Goal: Transaction & Acquisition: Purchase product/service

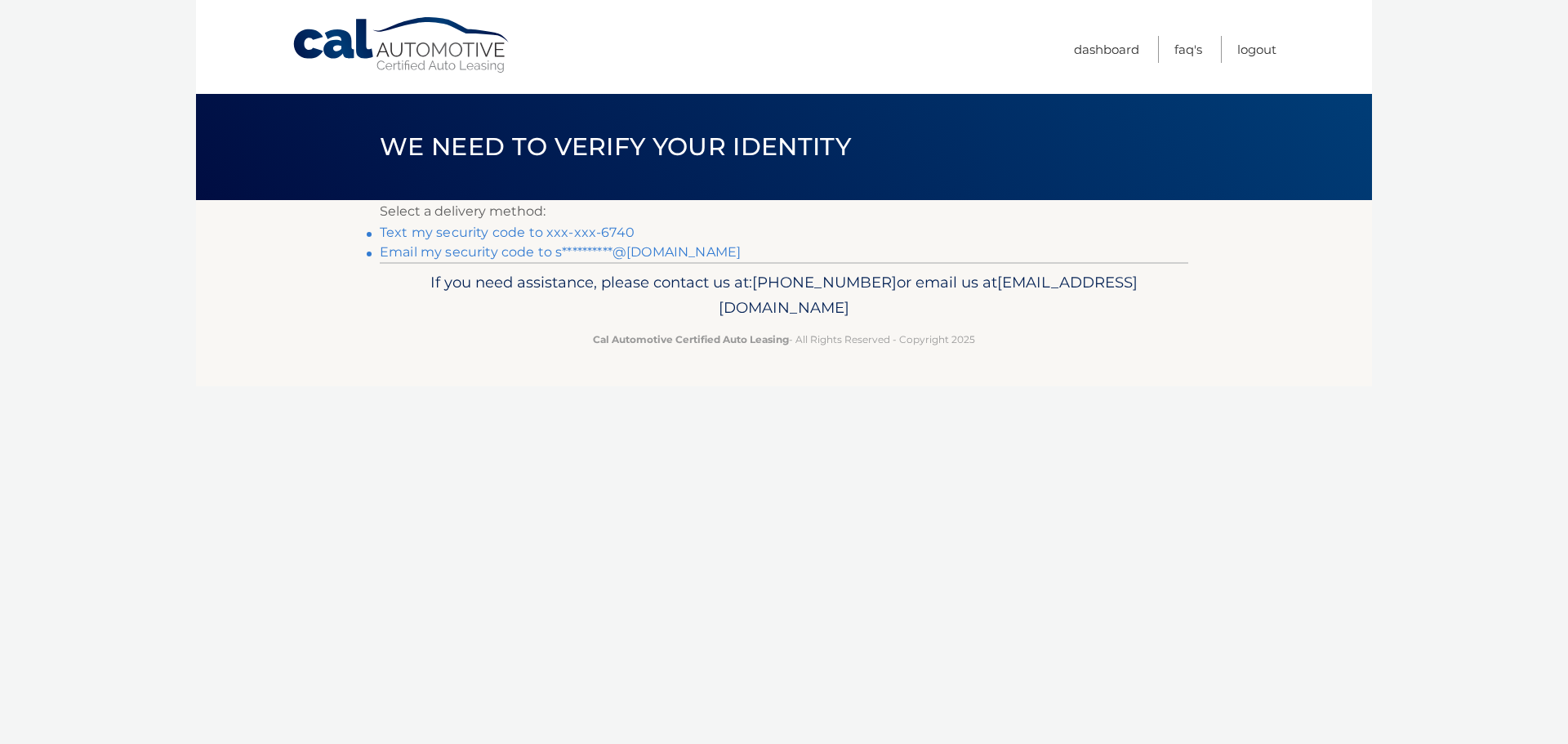
click at [559, 233] on link "Text my security code to xxx-xxx-6740" at bounding box center [506, 232] width 254 height 15
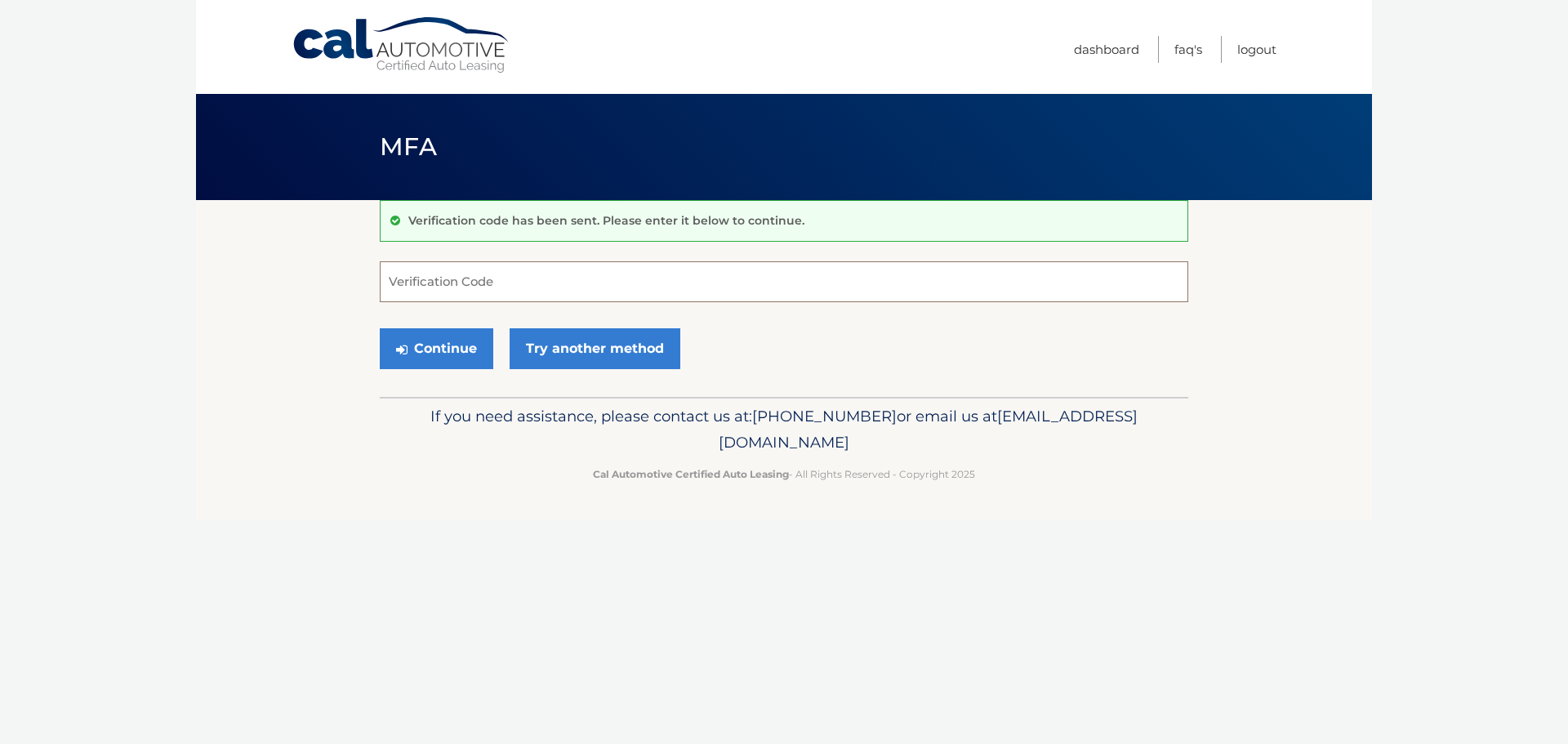
click at [564, 295] on input "Verification Code" at bounding box center [784, 282] width 808 height 41
type input "354260"
click at [379, 329] on button "Continue" at bounding box center [436, 349] width 113 height 41
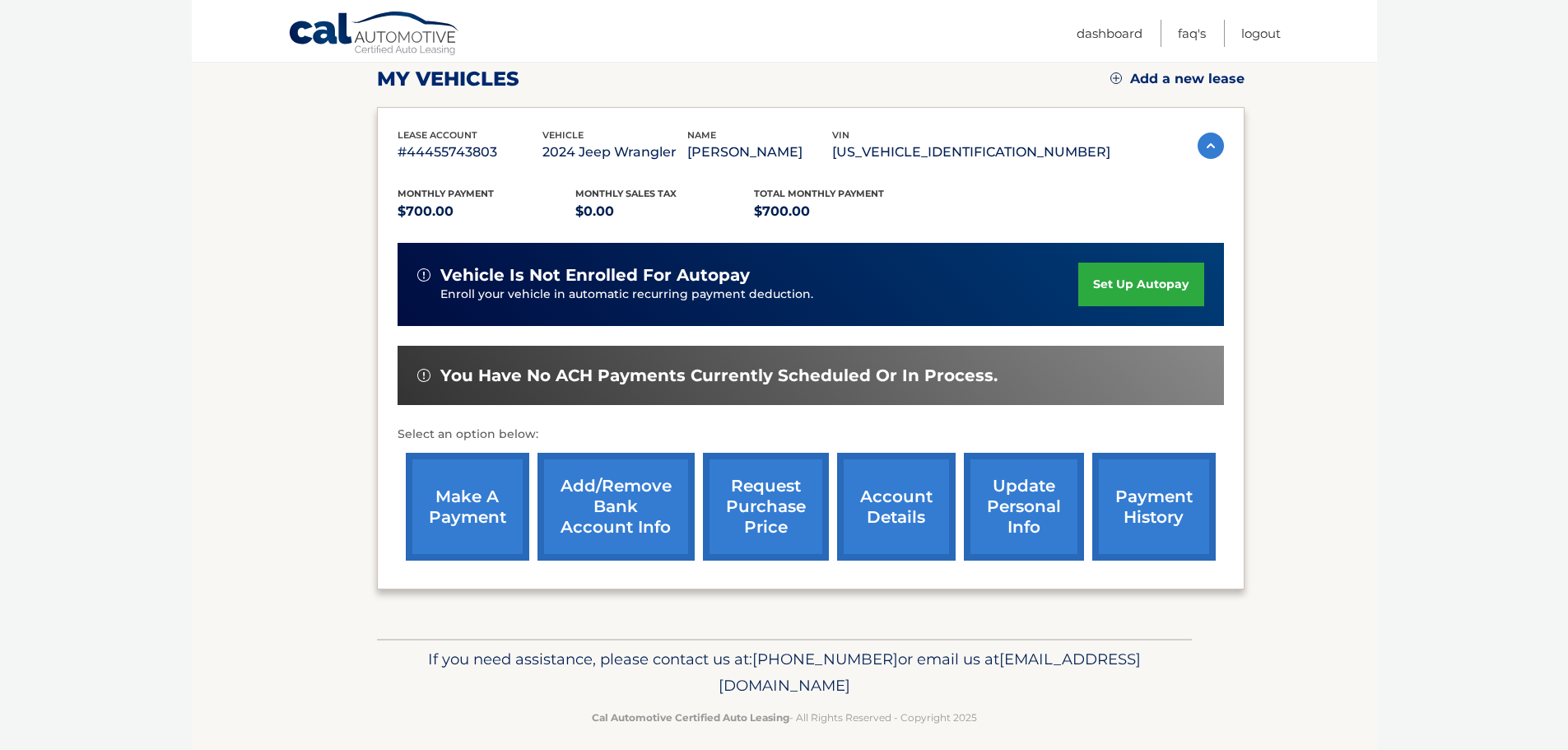
scroll to position [247, 0]
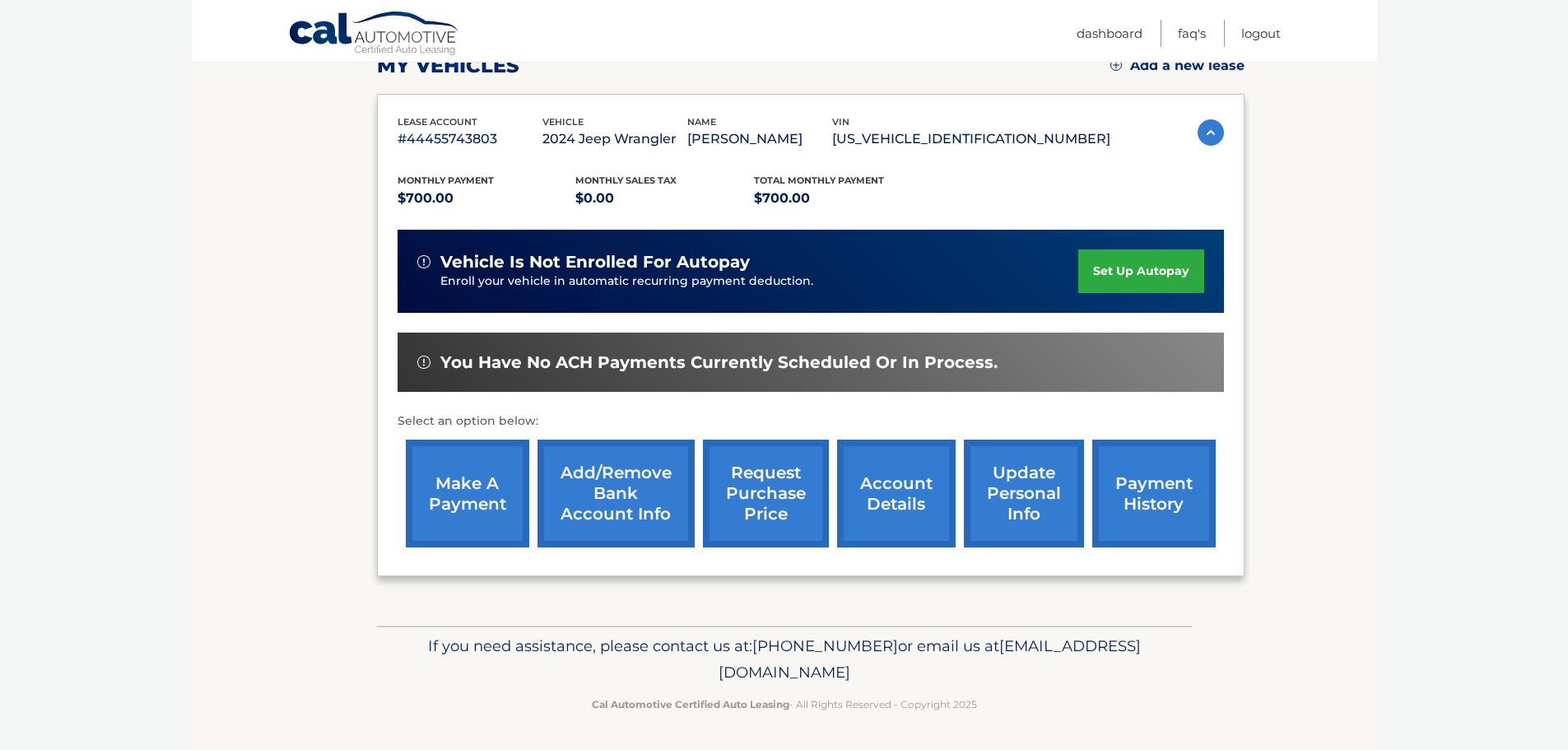
click at [1138, 485] on link "payment history" at bounding box center [1154, 493] width 124 height 108
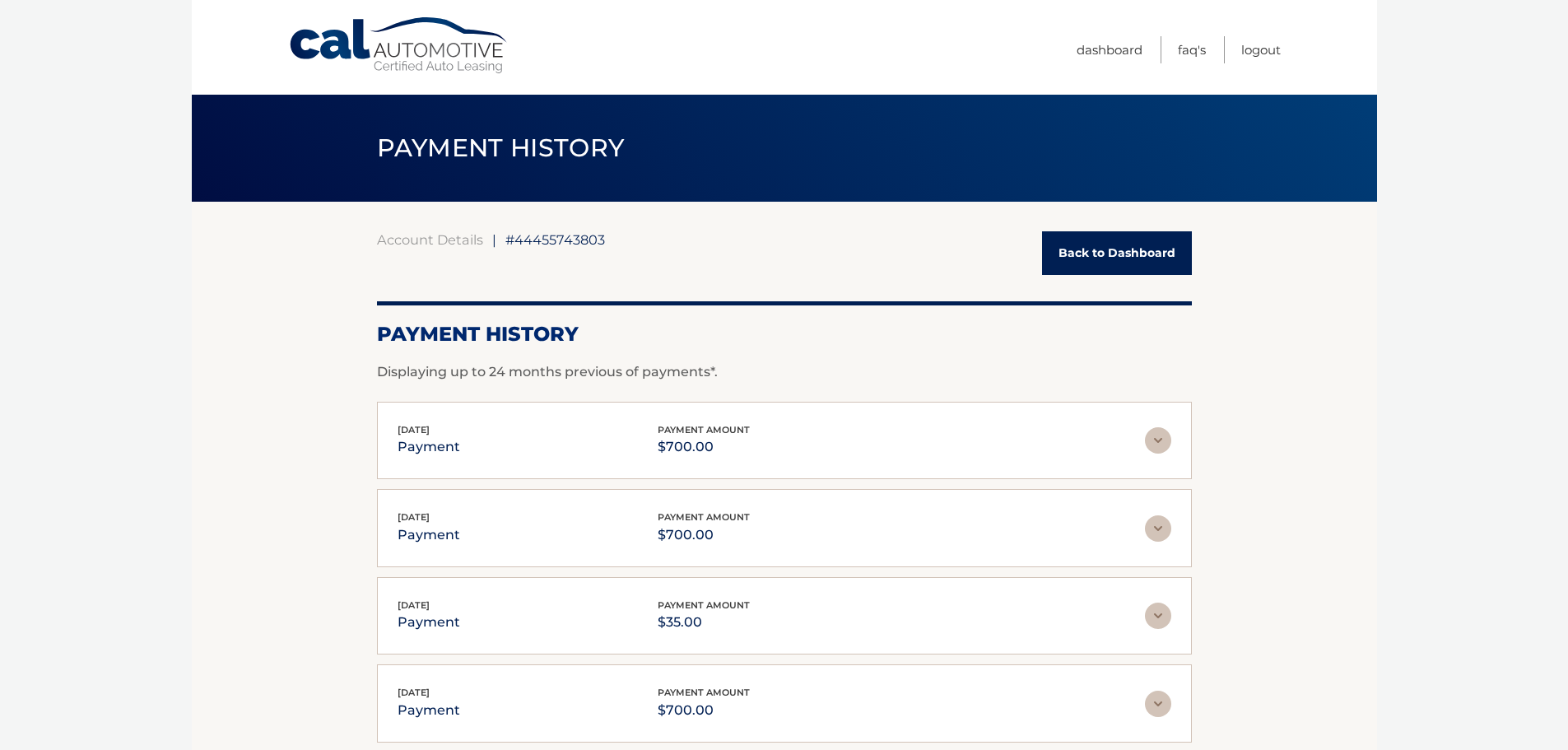
click at [1107, 227] on div "Account Details | #44455743803 Back to Dashboard Payment History Displaying up …" at bounding box center [785, 579] width 815 height 755
click at [1107, 246] on link "Back to Dashboard" at bounding box center [1117, 253] width 150 height 44
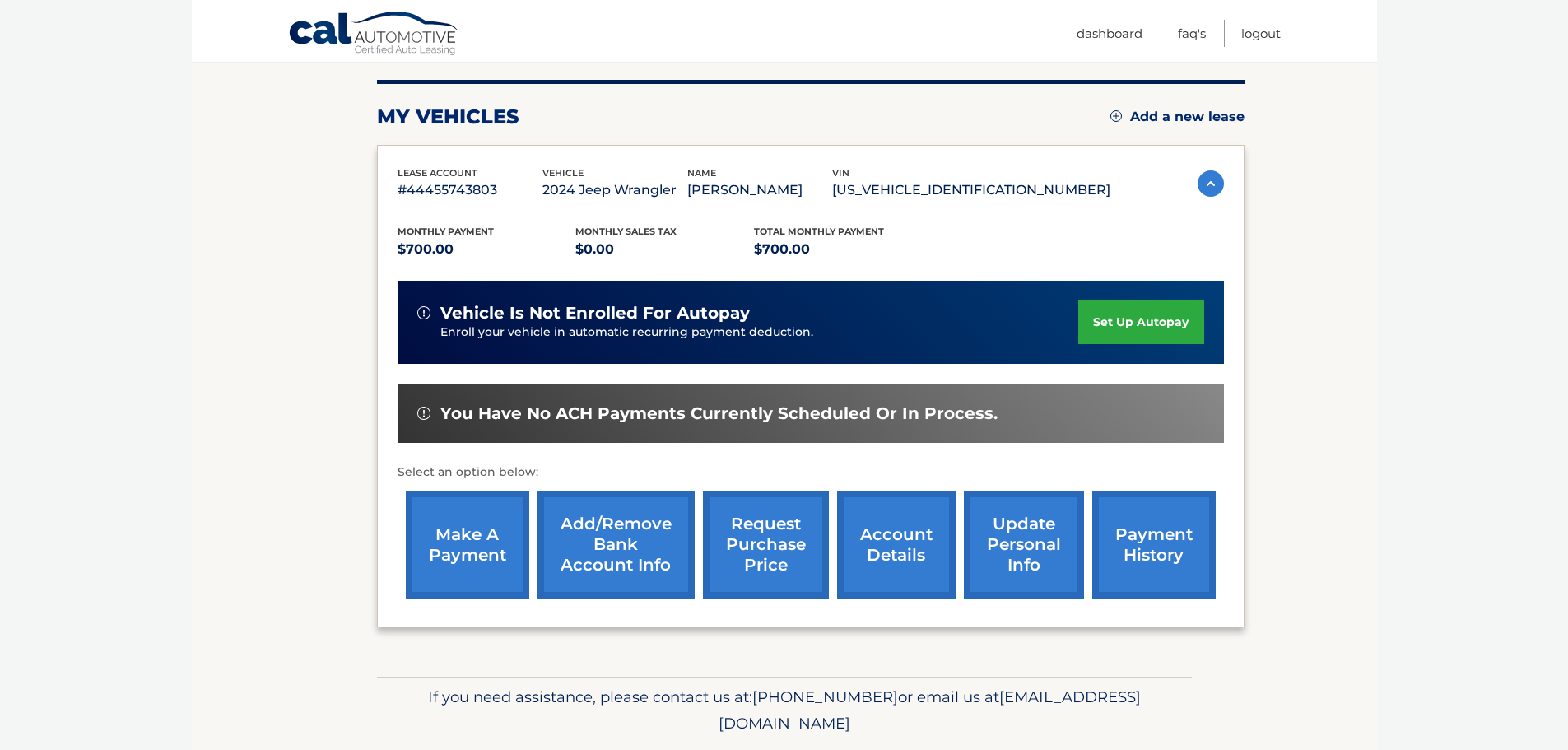
scroll to position [247, 0]
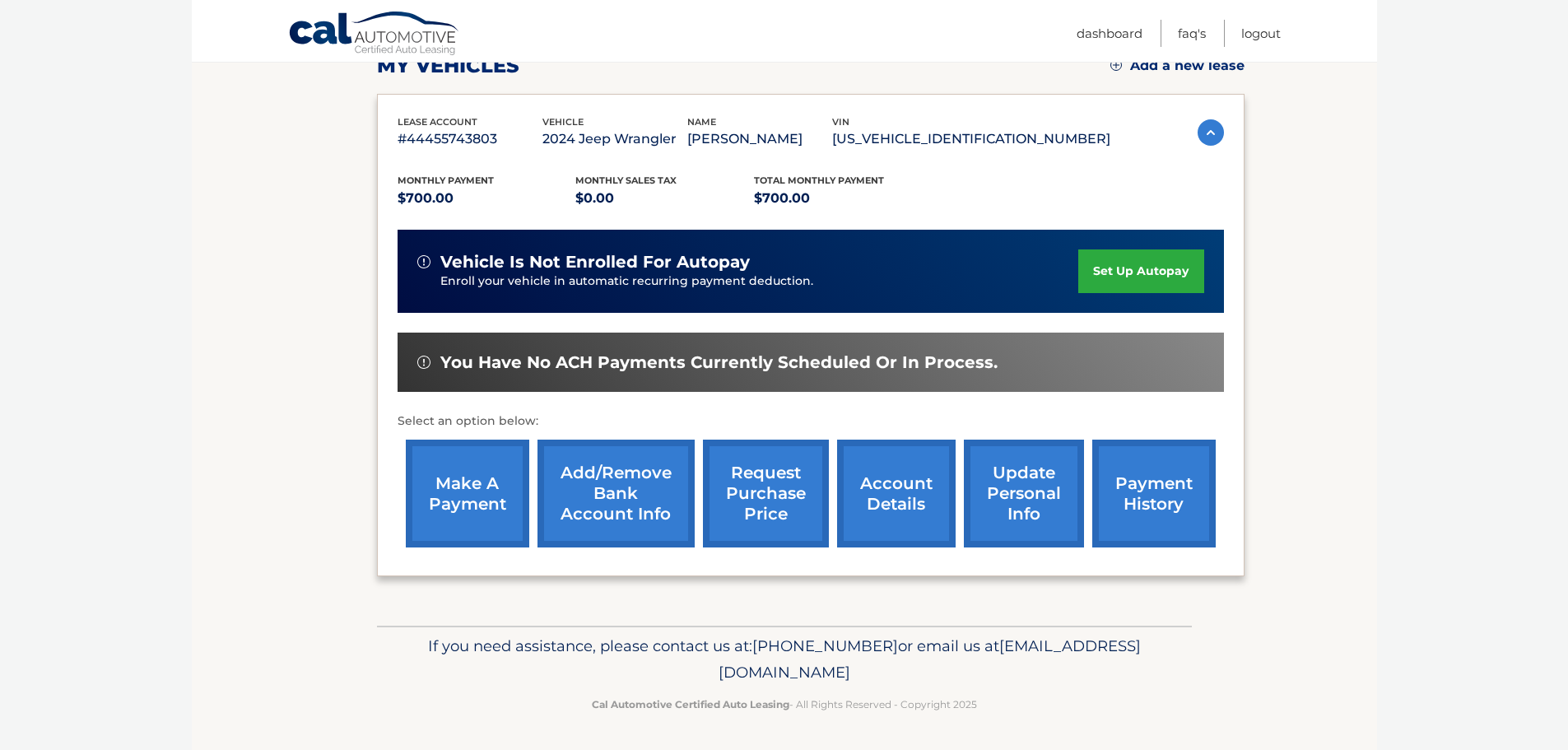
click at [454, 508] on link "make a payment" at bounding box center [467, 493] width 124 height 108
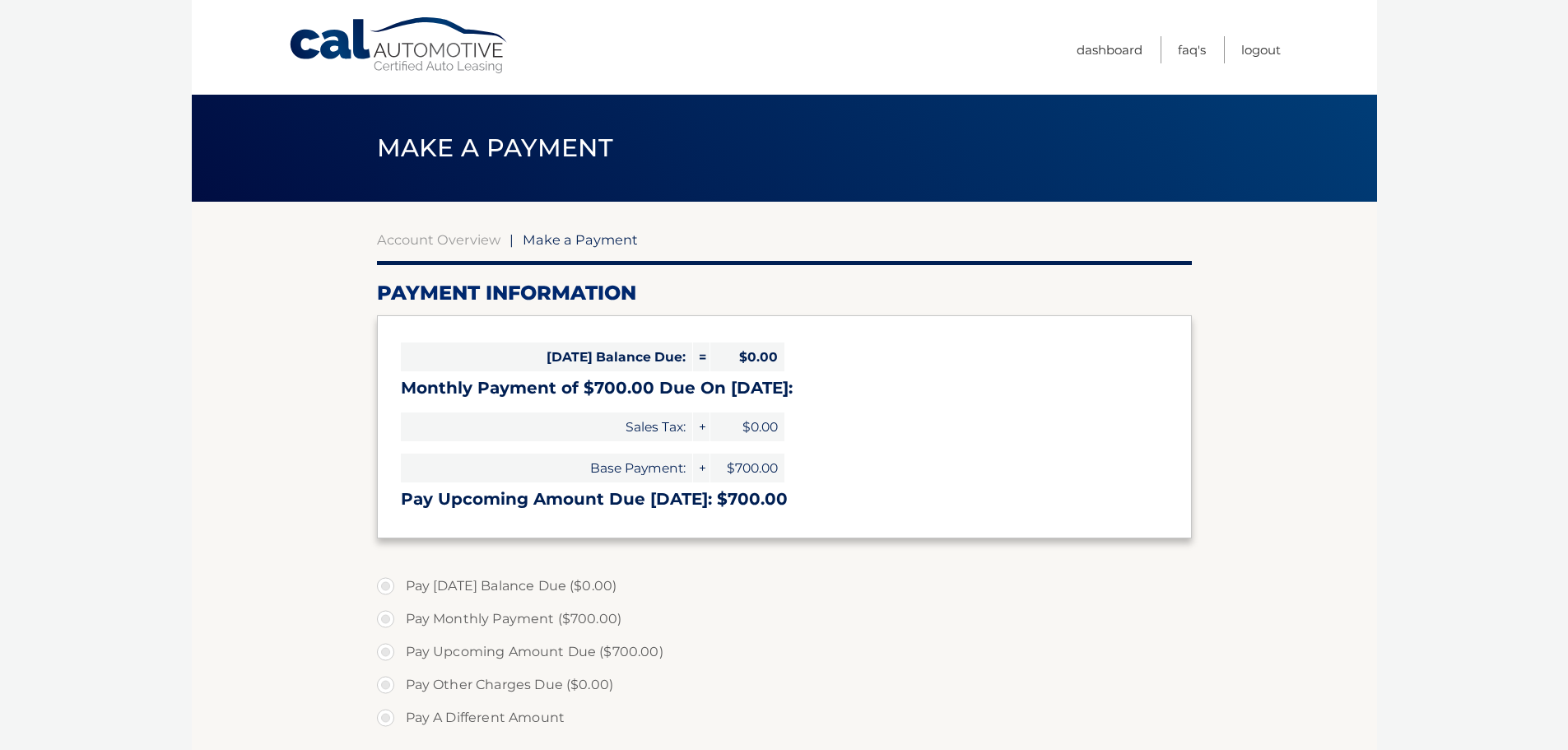
select select "MzFlZmI0NzQtZjdlZi00YTRiLTkzMjktZDUyZTJhOTNmNGNk"
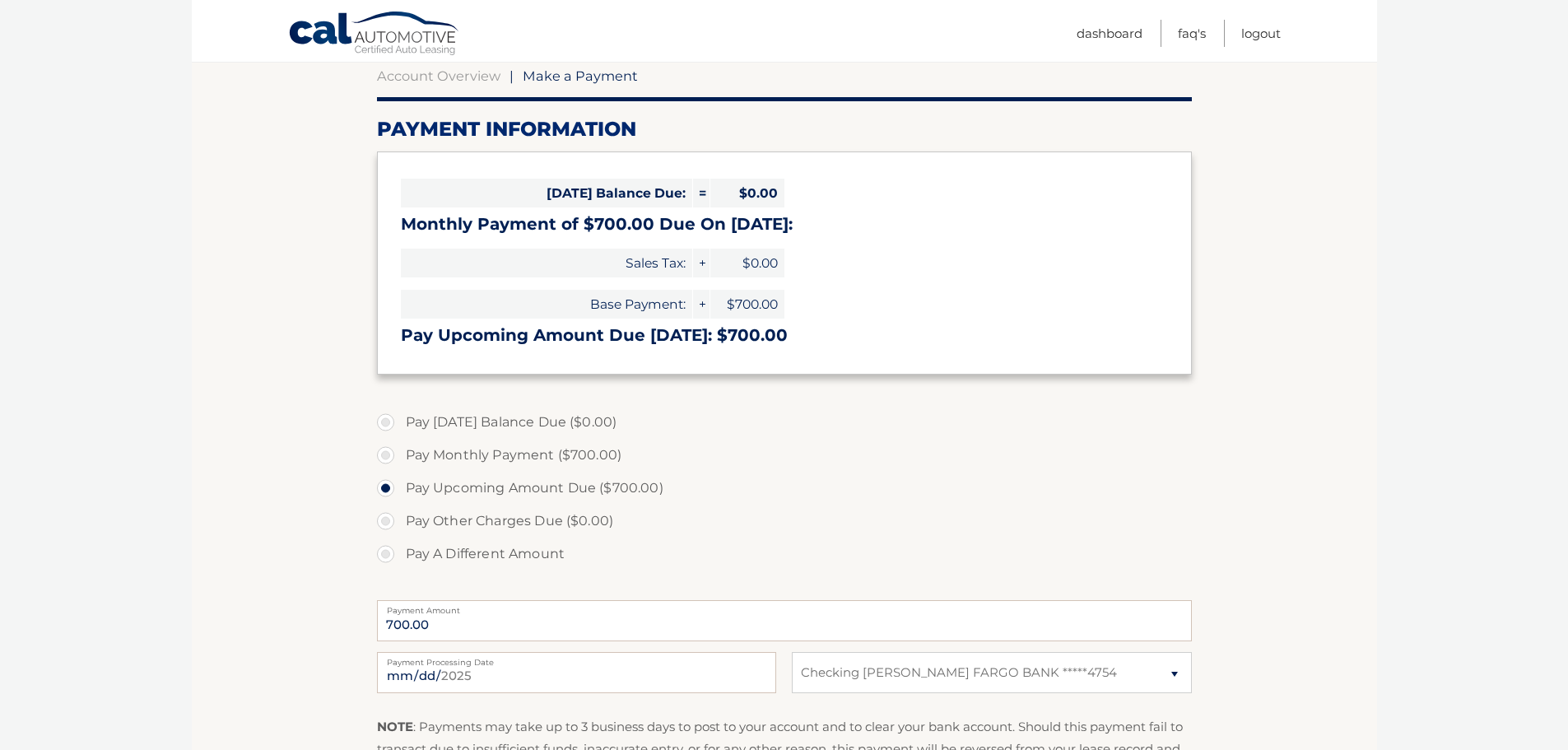
scroll to position [165, 0]
click at [563, 666] on input "2025-09-15" at bounding box center [576, 672] width 399 height 41
type input "2025-09-18"
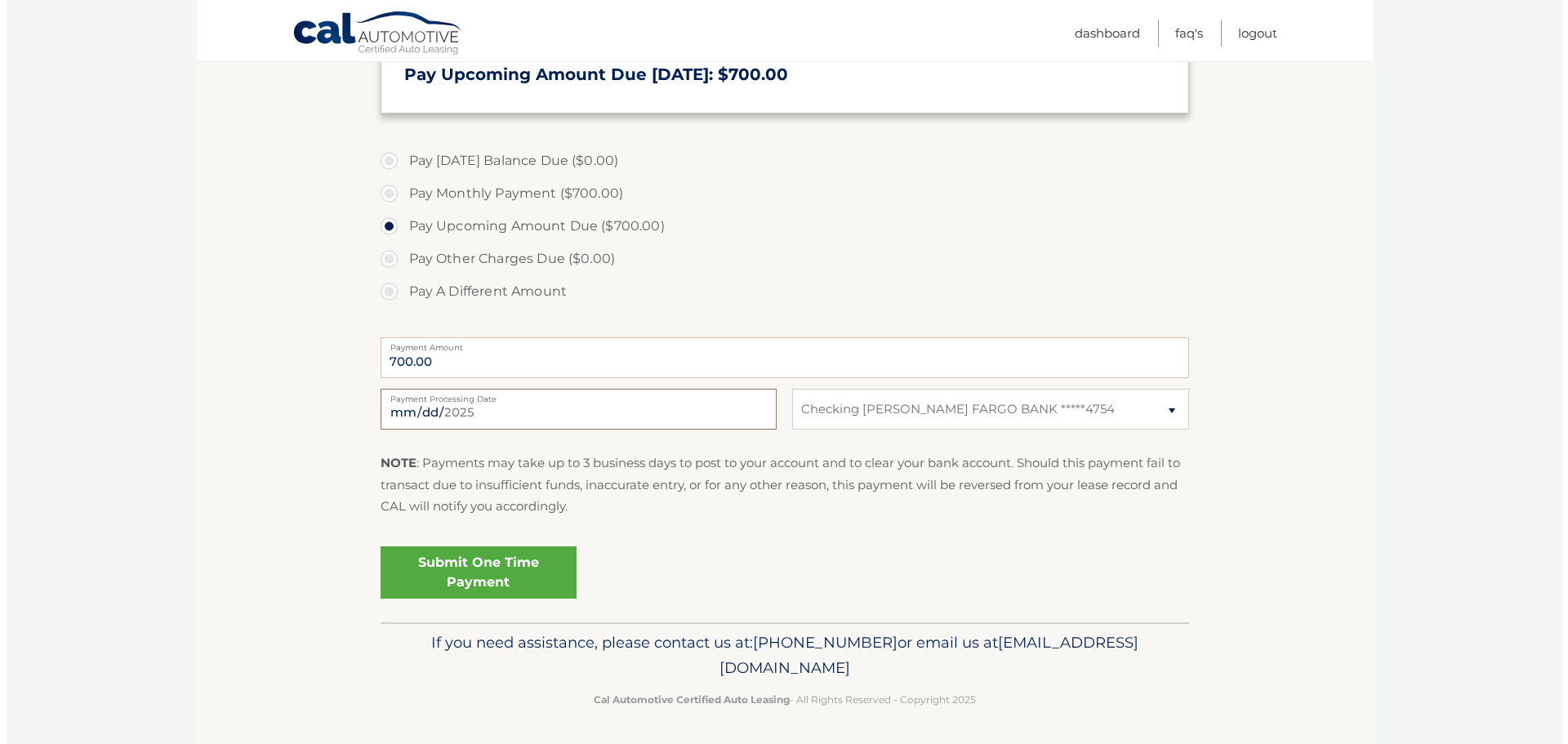
scroll to position [423, 0]
click at [422, 560] on link "Submit One Time Payment" at bounding box center [472, 569] width 196 height 52
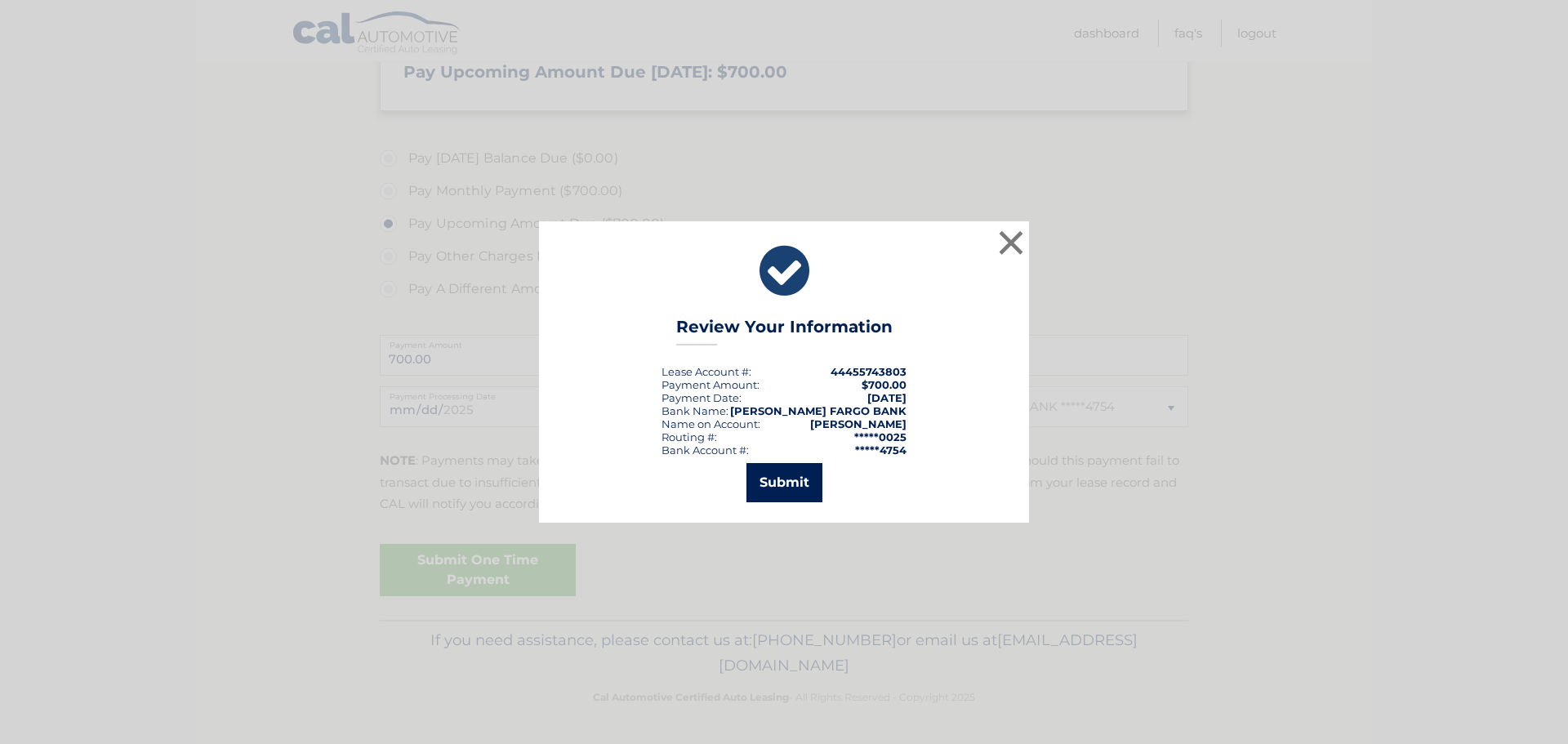
click at [774, 483] on button "Submit" at bounding box center [784, 483] width 76 height 39
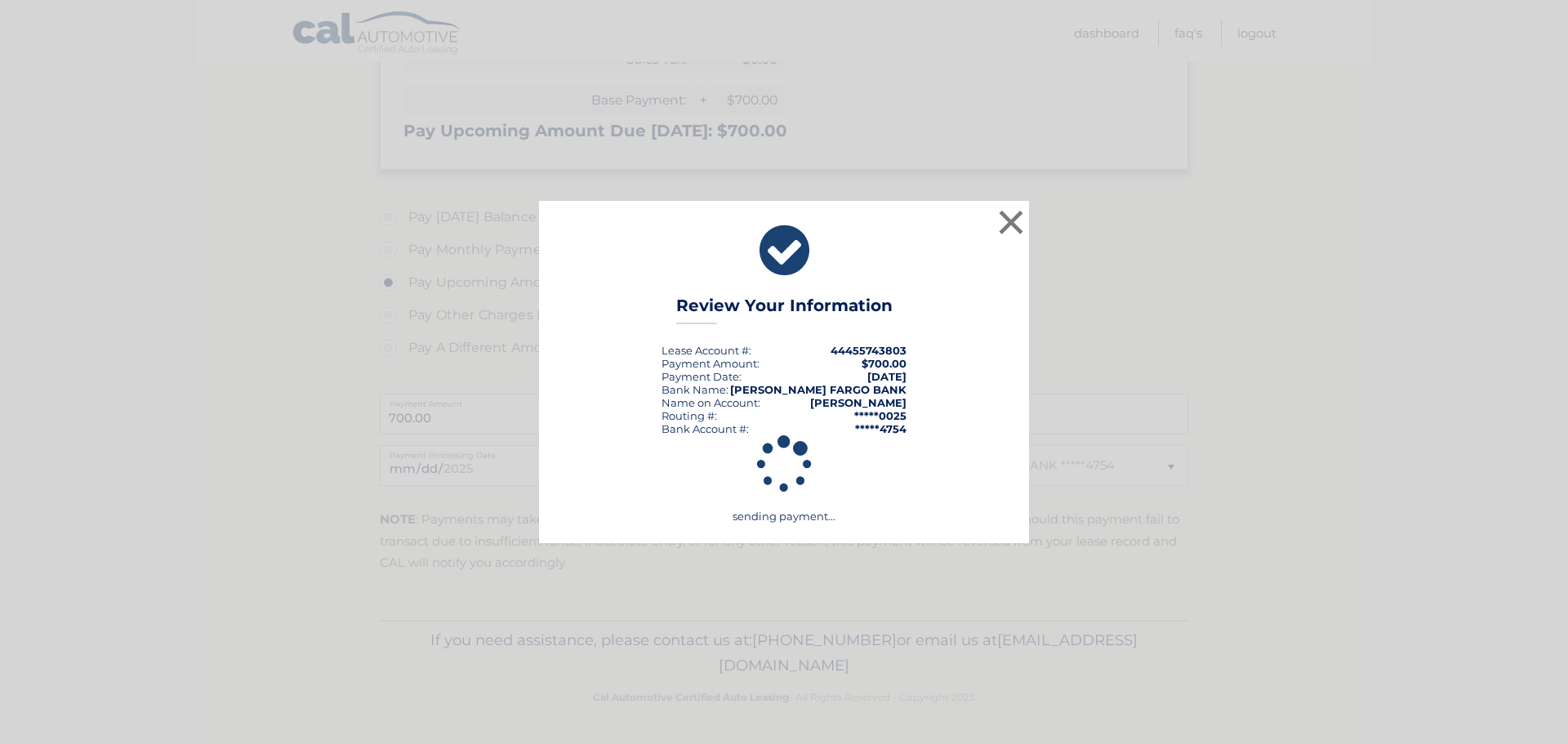
scroll to position [364, 0]
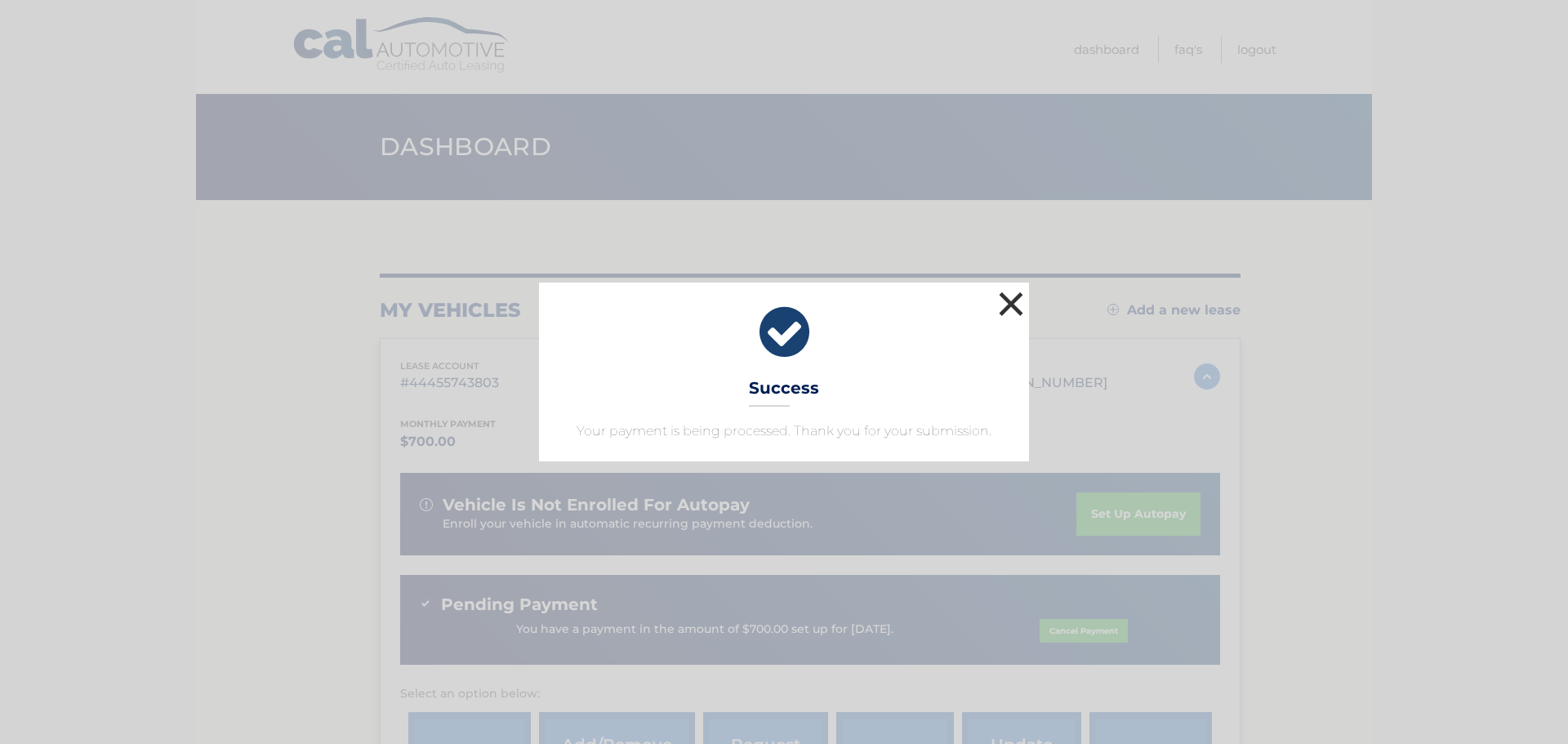
click at [1023, 300] on button "×" at bounding box center [1011, 304] width 32 height 32
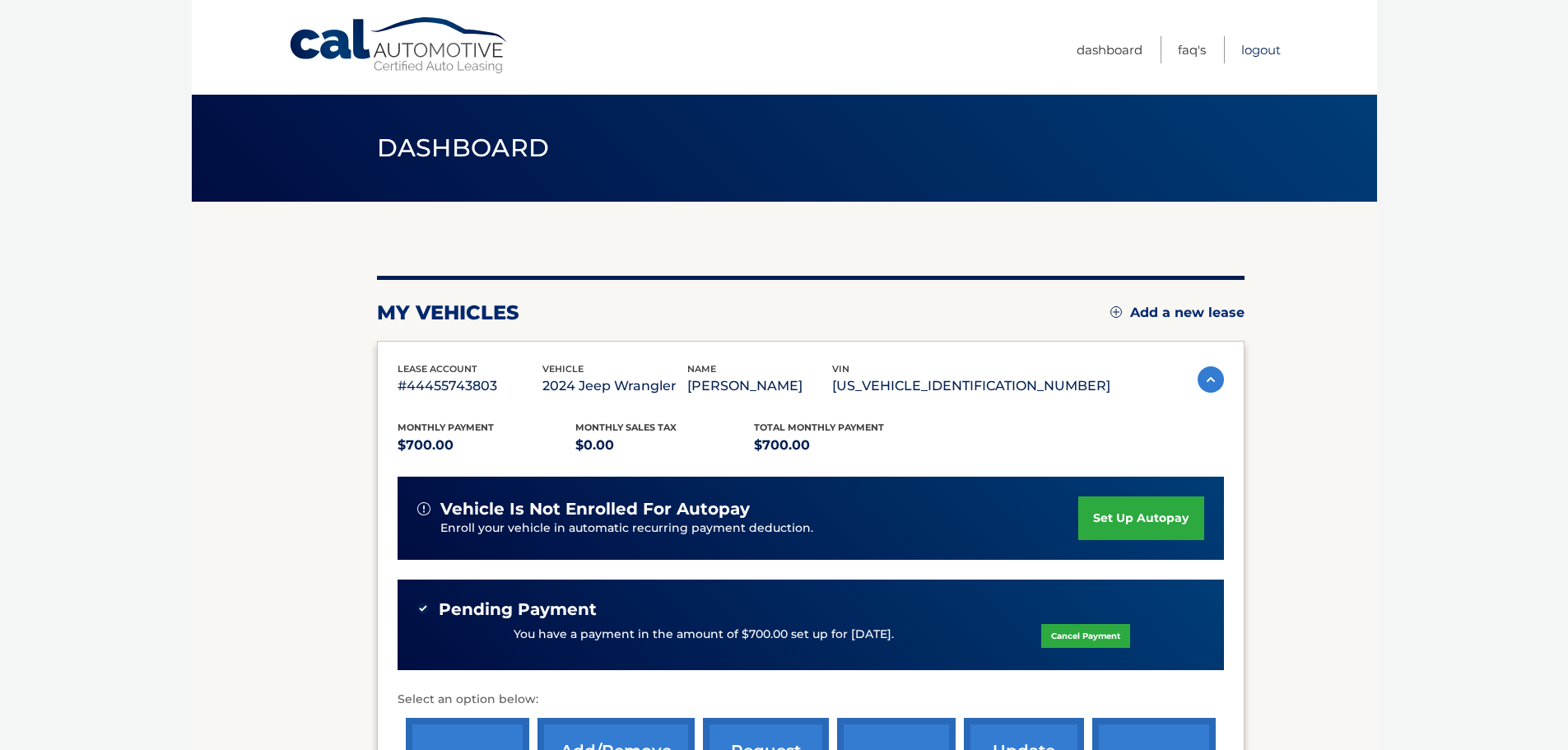
click at [1279, 41] on link "Logout" at bounding box center [1261, 50] width 39 height 27
